Goal: Navigation & Orientation: Find specific page/section

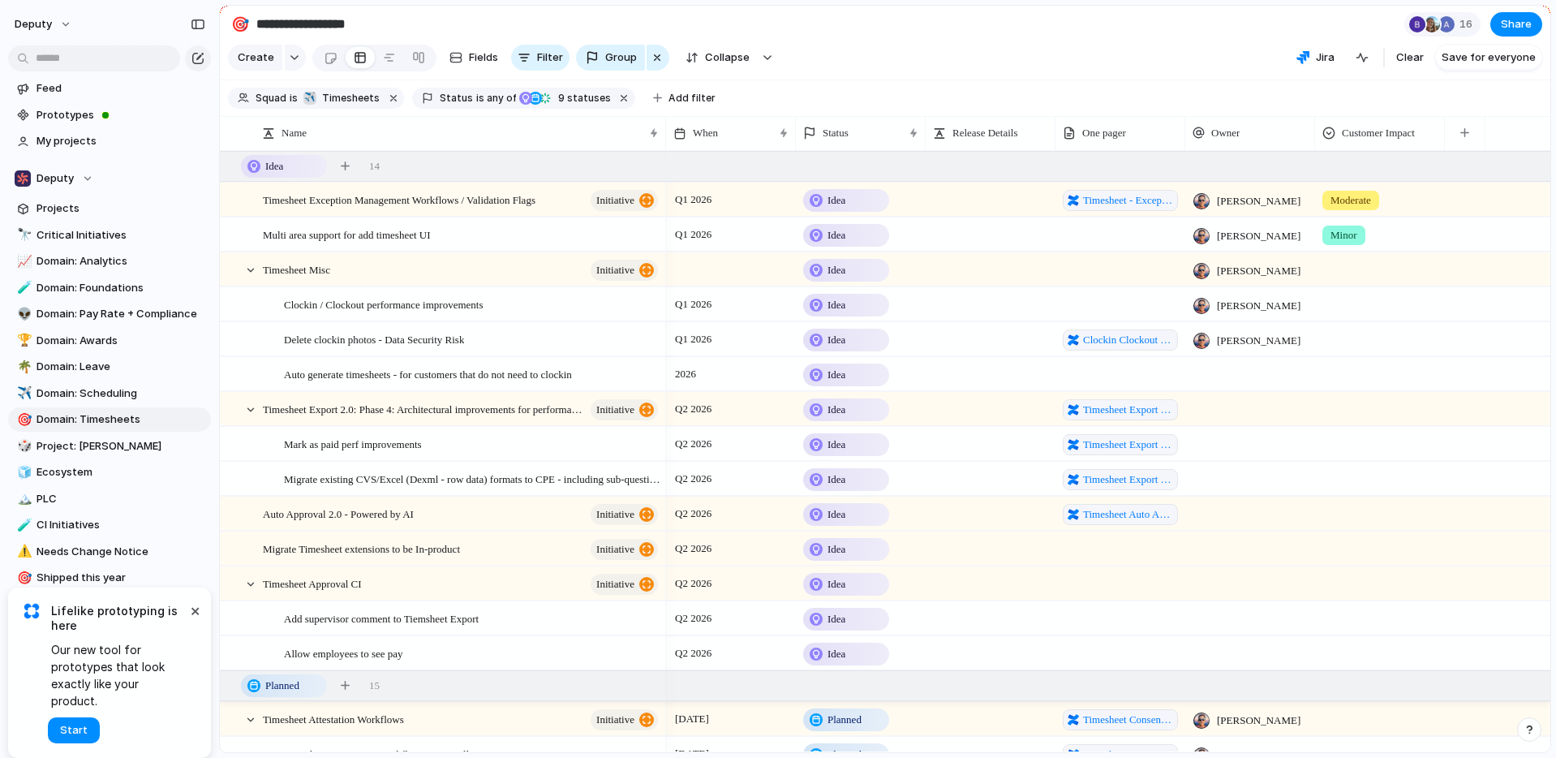
scroll to position [3, 0]
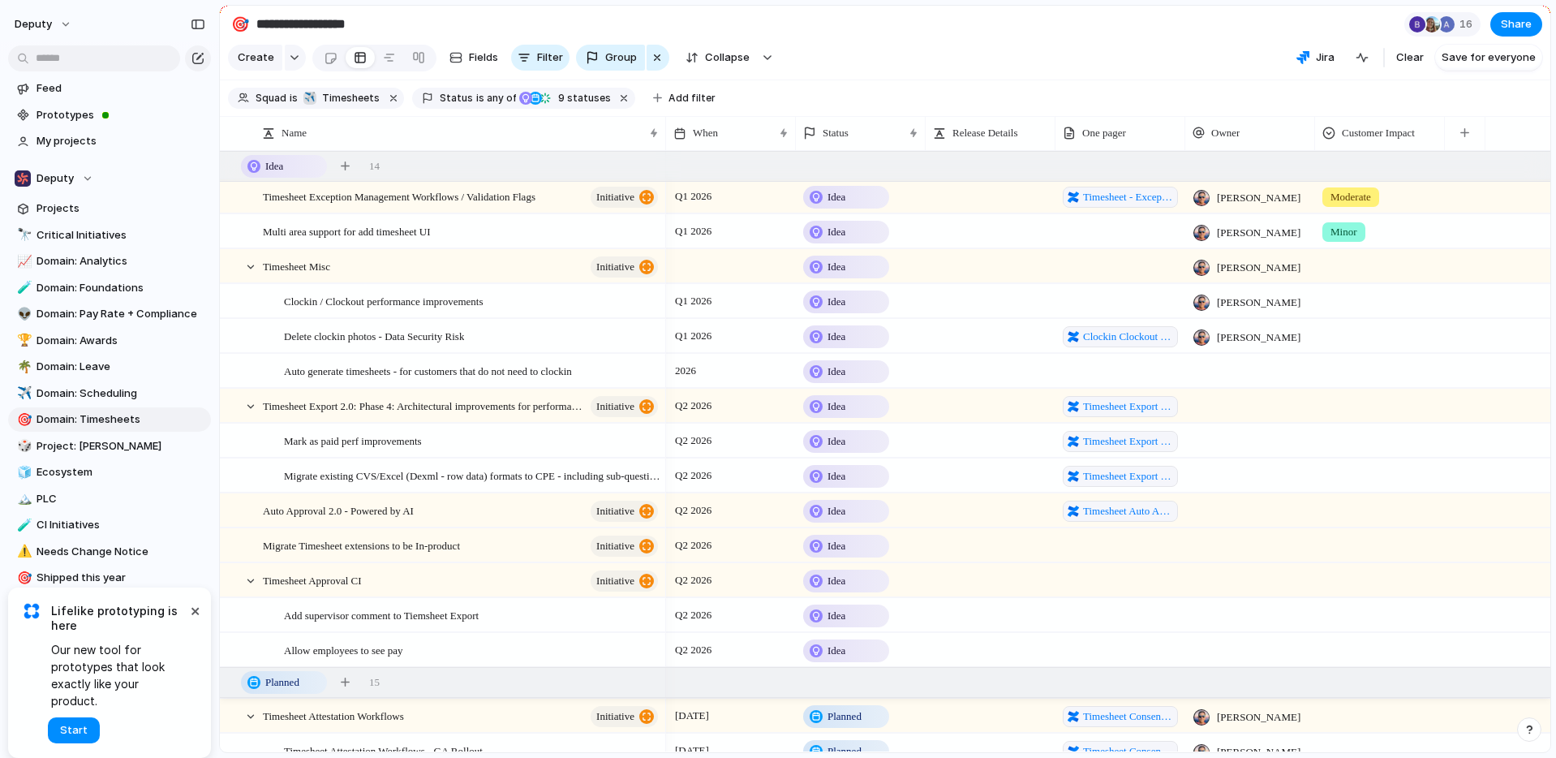
click at [165, 624] on span "Lifelike prototyping is here" at bounding box center [118, 618] width 135 height 29
click at [70, 726] on span "Start" at bounding box center [74, 730] width 28 height 16
click at [102, 118] on span at bounding box center [105, 115] width 6 height 6
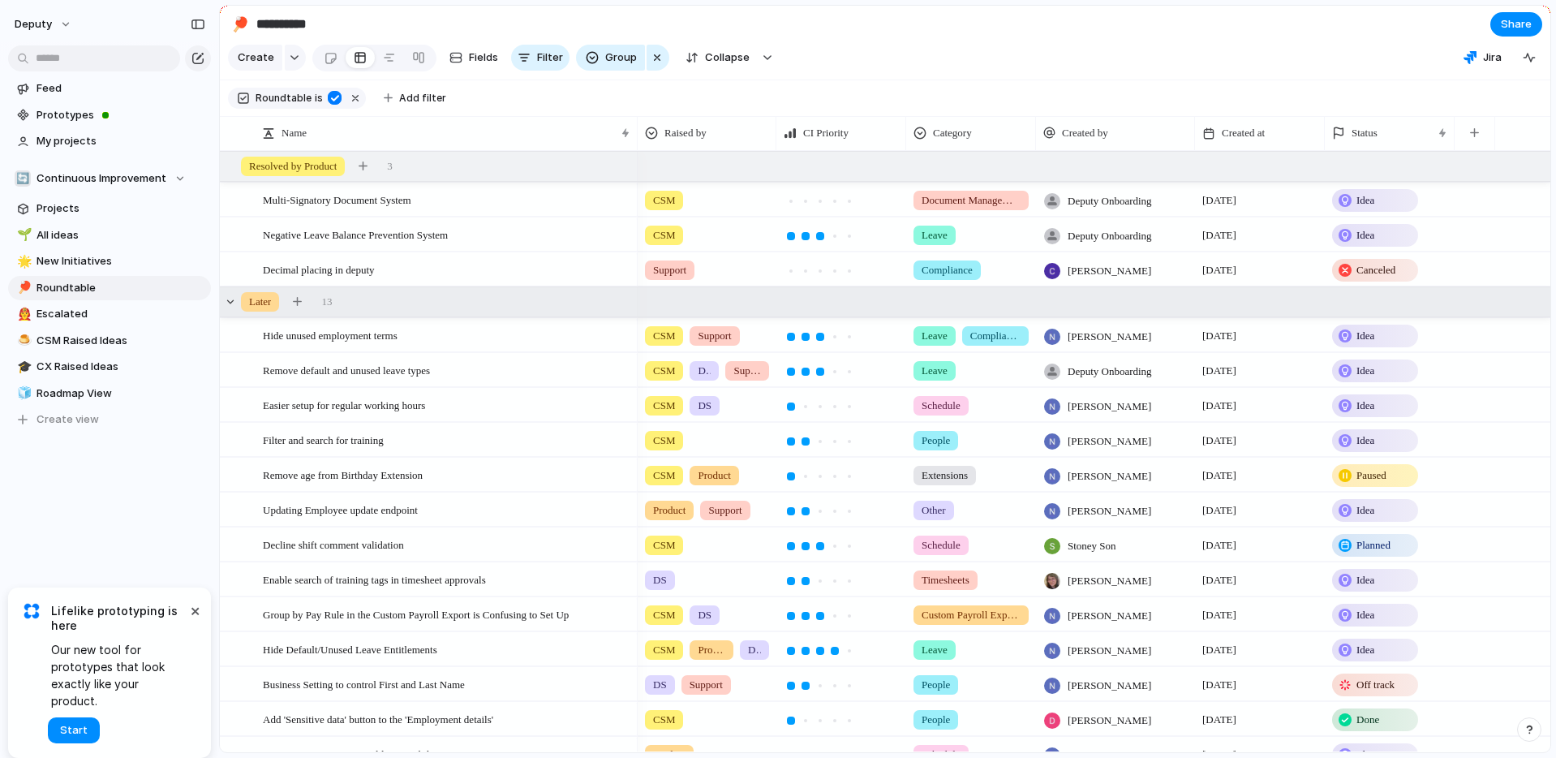
click at [455, 314] on div "Later 13" at bounding box center [887, 301] width 1334 height 29
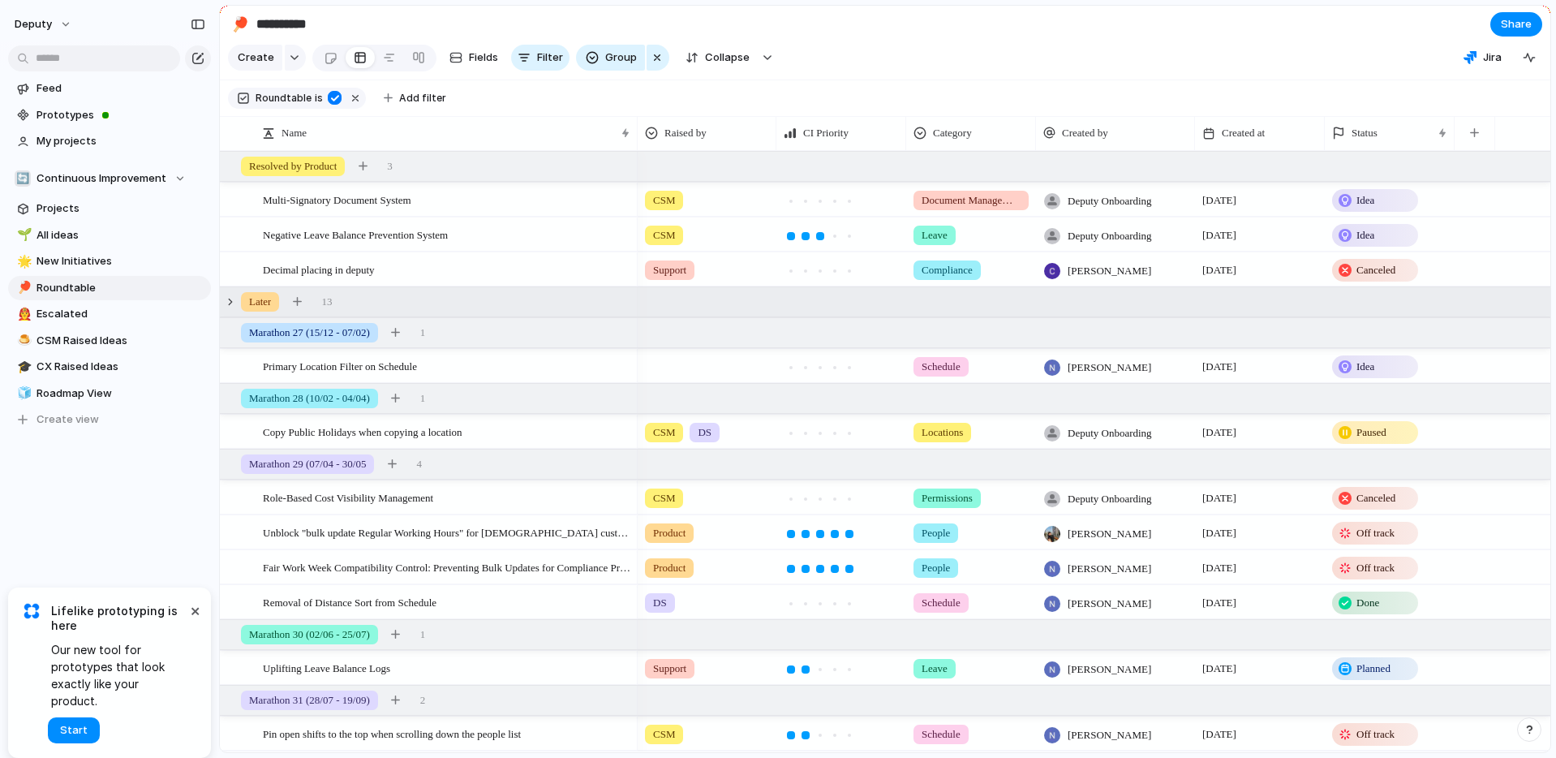
click at [455, 314] on div "Later 13" at bounding box center [887, 301] width 1334 height 29
